Goal: Find specific page/section: Find specific page/section

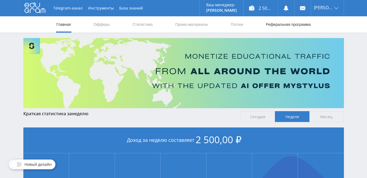
click at [272, 25] on link "Реферальная программа" at bounding box center [288, 24] width 46 height 16
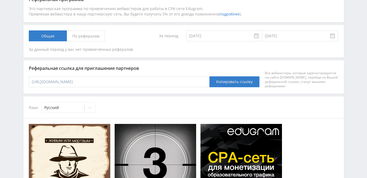
scroll to position [147, 0]
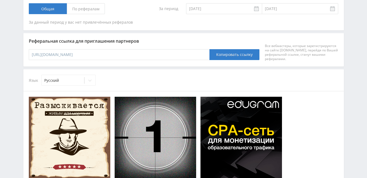
click at [94, 11] on span "По рефералам" at bounding box center [86, 8] width 38 height 11
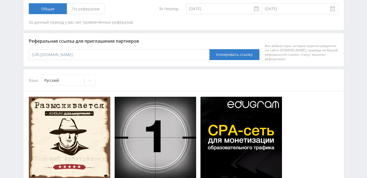
click at [0, 0] on input "По рефералам" at bounding box center [0, 0] width 0 height 0
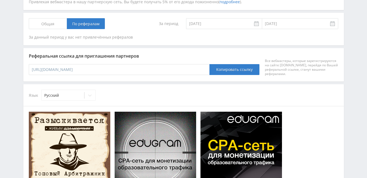
scroll to position [77, 0]
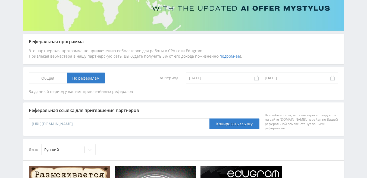
click at [51, 77] on span "Общая" at bounding box center [48, 78] width 38 height 11
click at [0, 0] on input "Общая" at bounding box center [0, 0] width 0 height 0
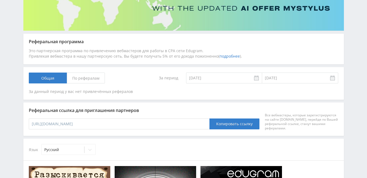
click at [80, 78] on span "По рефералам" at bounding box center [86, 78] width 38 height 11
click at [0, 0] on input "По рефералам" at bounding box center [0, 0] width 0 height 0
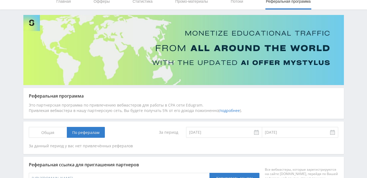
scroll to position [0, 0]
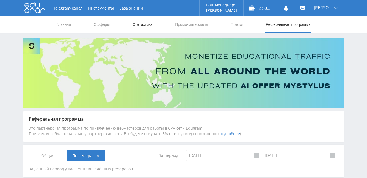
click at [149, 24] on link "Статистика" at bounding box center [142, 24] width 21 height 16
